Goal: Task Accomplishment & Management: Use online tool/utility

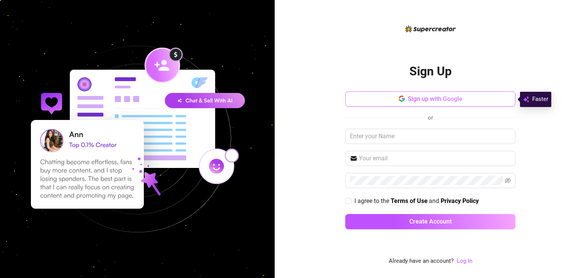
click at [439, 98] on span "Sign up with Google" at bounding box center [435, 98] width 55 height 7
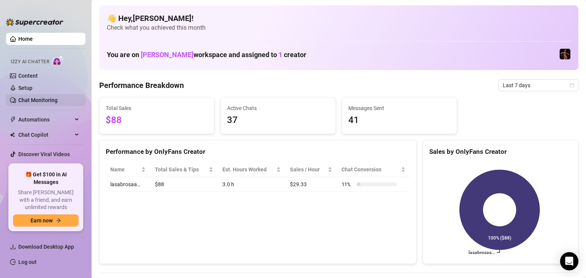
click at [49, 101] on link "Chat Monitoring" at bounding box center [37, 100] width 39 height 6
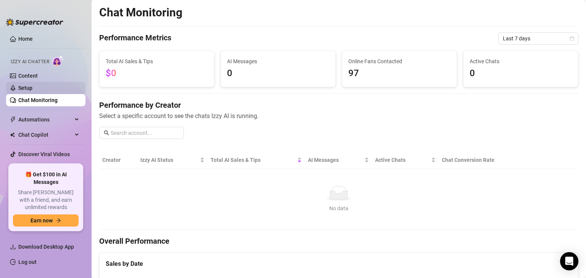
click at [32, 88] on link "Setup" at bounding box center [25, 88] width 14 height 6
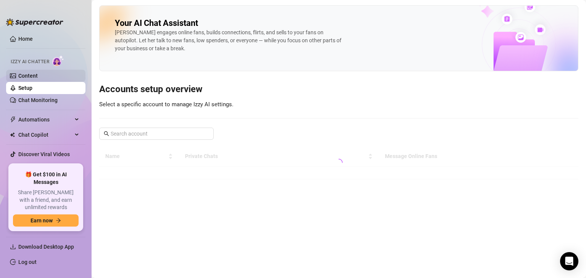
click at [38, 76] on link "Content" at bounding box center [27, 76] width 19 height 6
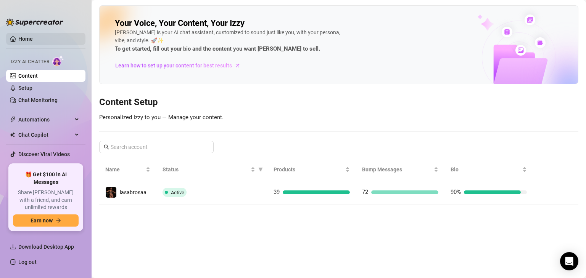
click at [33, 39] on link "Home" at bounding box center [25, 39] width 14 height 6
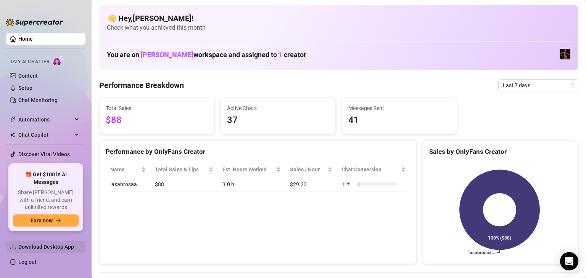
click at [49, 246] on span "Download Desktop App" at bounding box center [46, 247] width 56 height 6
click at [45, 138] on span "Chat Copilot" at bounding box center [45, 135] width 54 height 12
